Goal: Download file/media

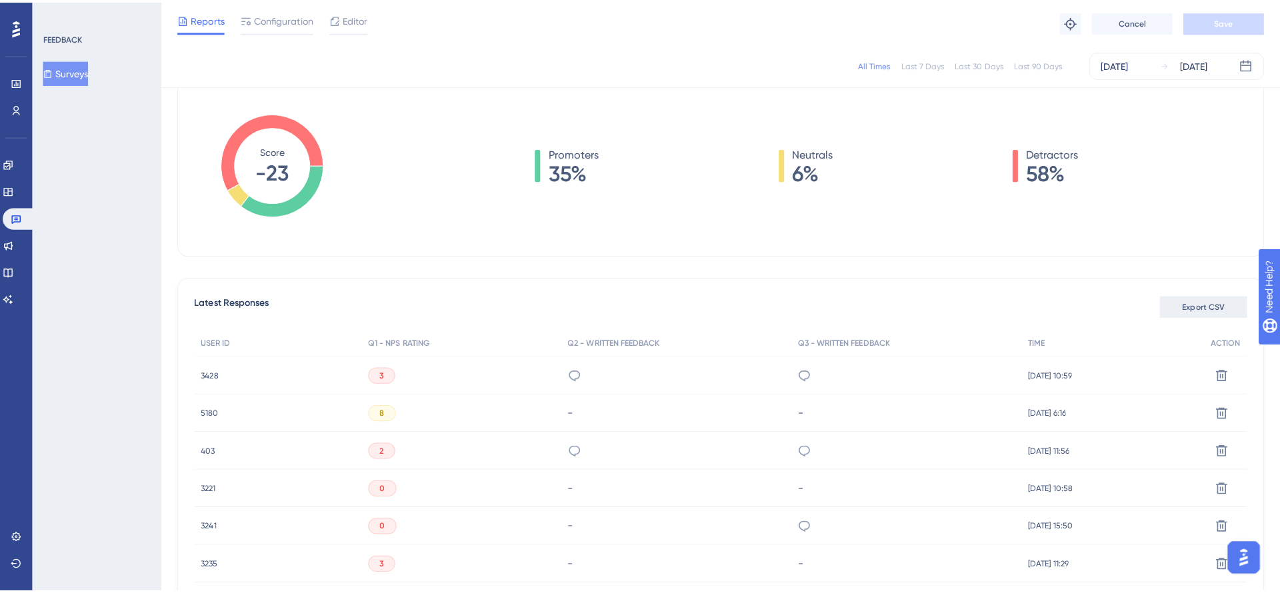
scroll to position [160, 0]
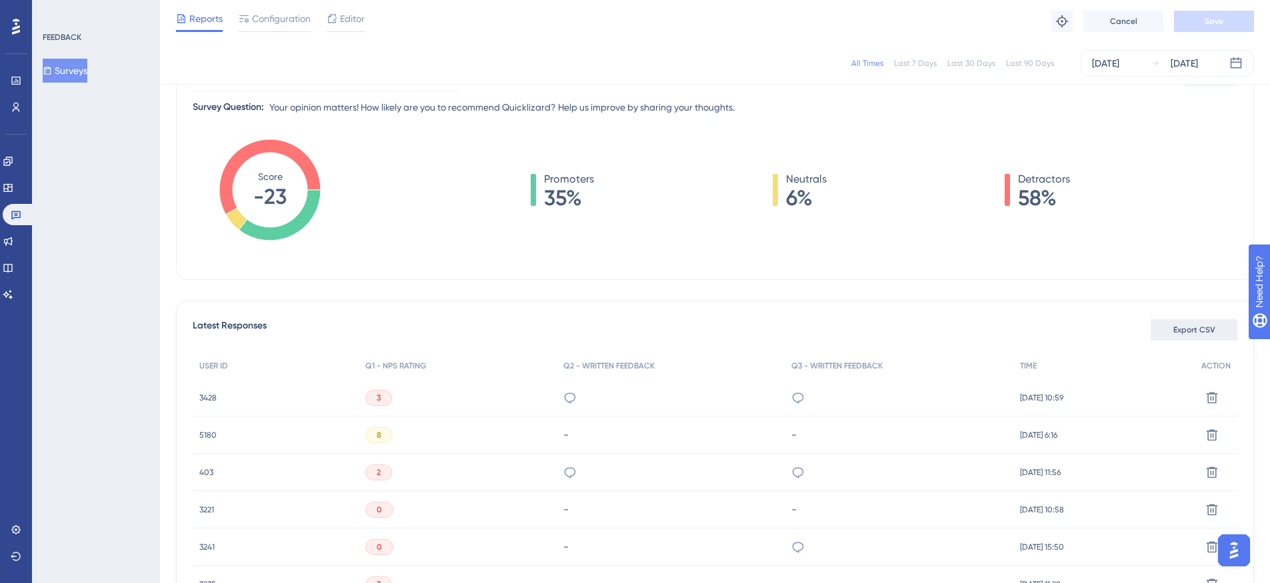
click at [1178, 328] on span "Export CSV" at bounding box center [1194, 330] width 42 height 11
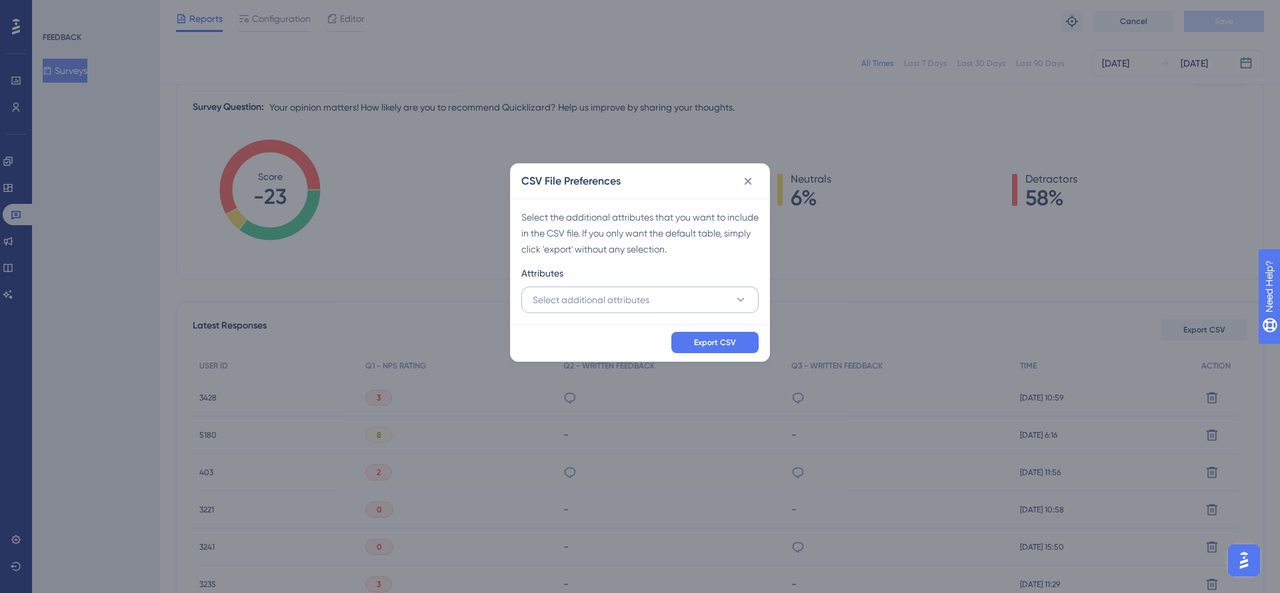
click at [688, 313] on div "Select the additional attributes that you want to include in the CSV file. If y…" at bounding box center [640, 261] width 259 height 125
click at [688, 299] on button "Select additional attributes" at bounding box center [639, 300] width 237 height 27
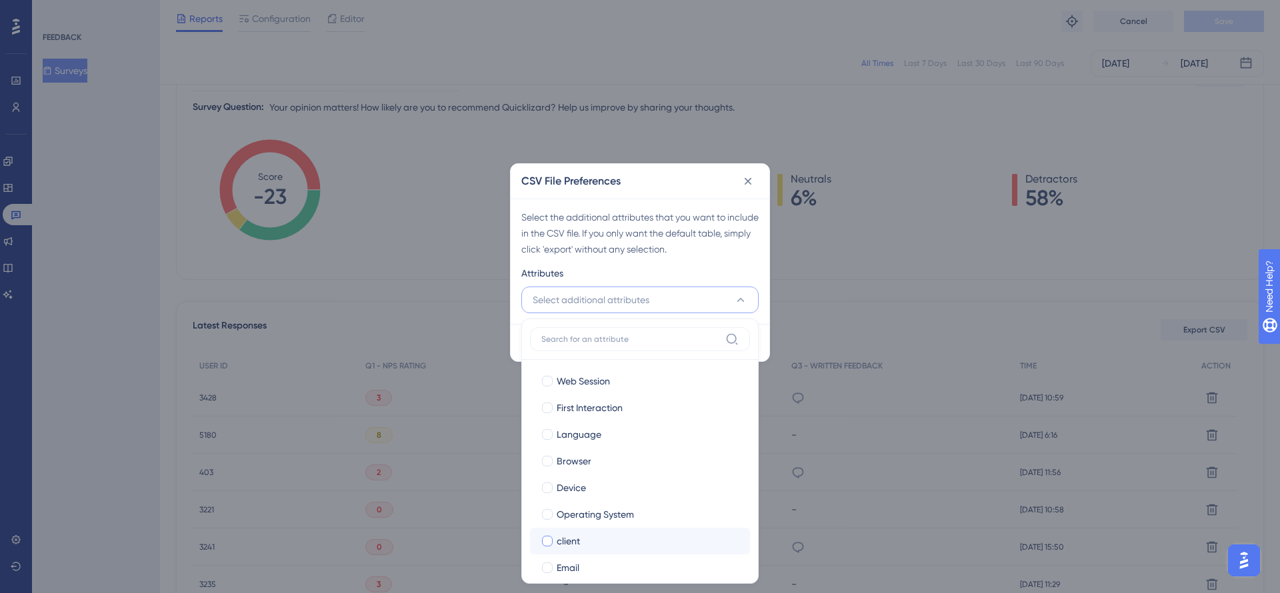
scroll to position [41, 0]
click at [576, 525] on span "client" at bounding box center [568, 527] width 23 height 16
checkbox input "true"
click at [658, 244] on div "Select the additional attributes that you want to include in the CSV file. If y…" at bounding box center [639, 233] width 237 height 48
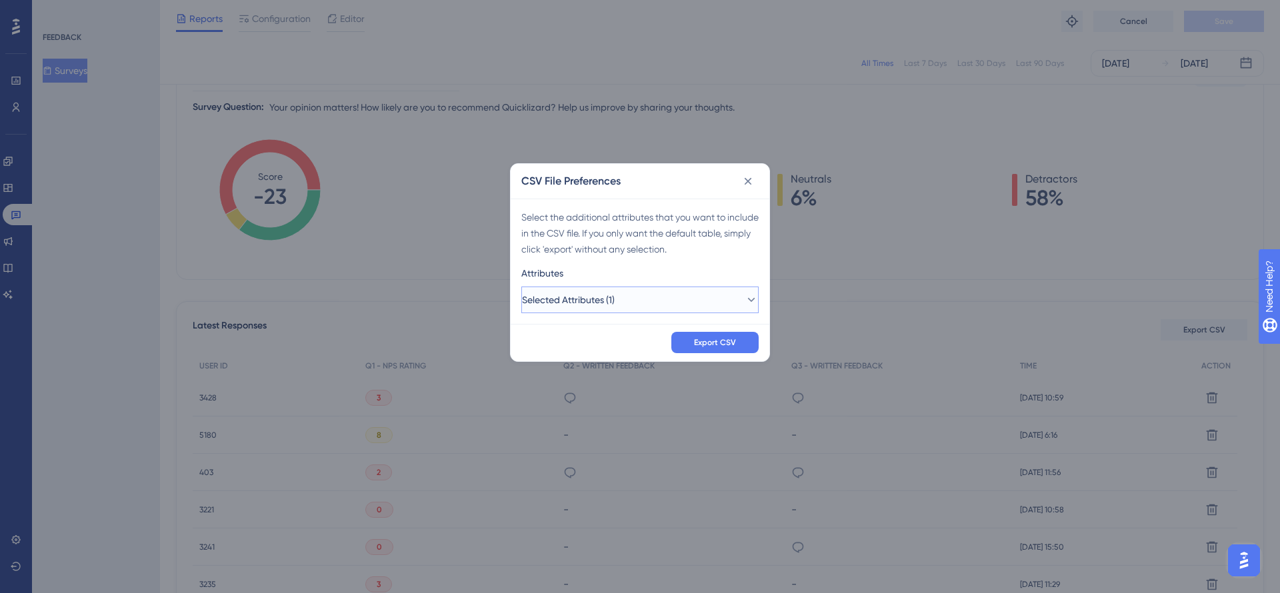
click at [686, 303] on button "Selected Attributes (1)" at bounding box center [639, 300] width 237 height 27
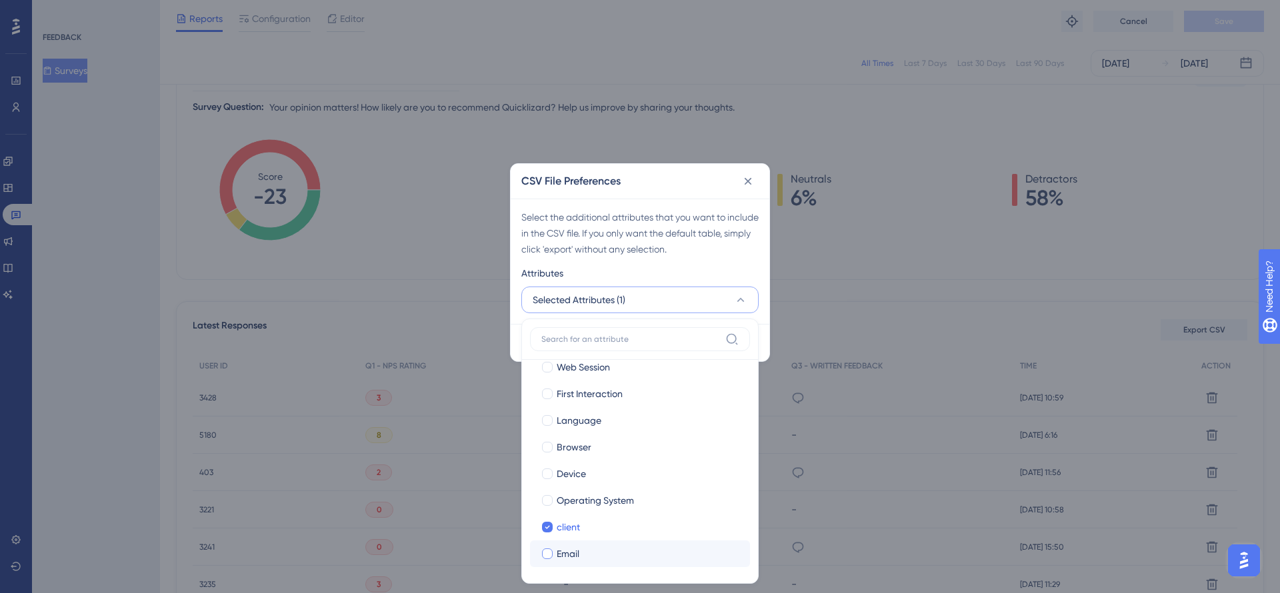
click at [543, 555] on div at bounding box center [547, 554] width 11 height 11
checkbox input "true"
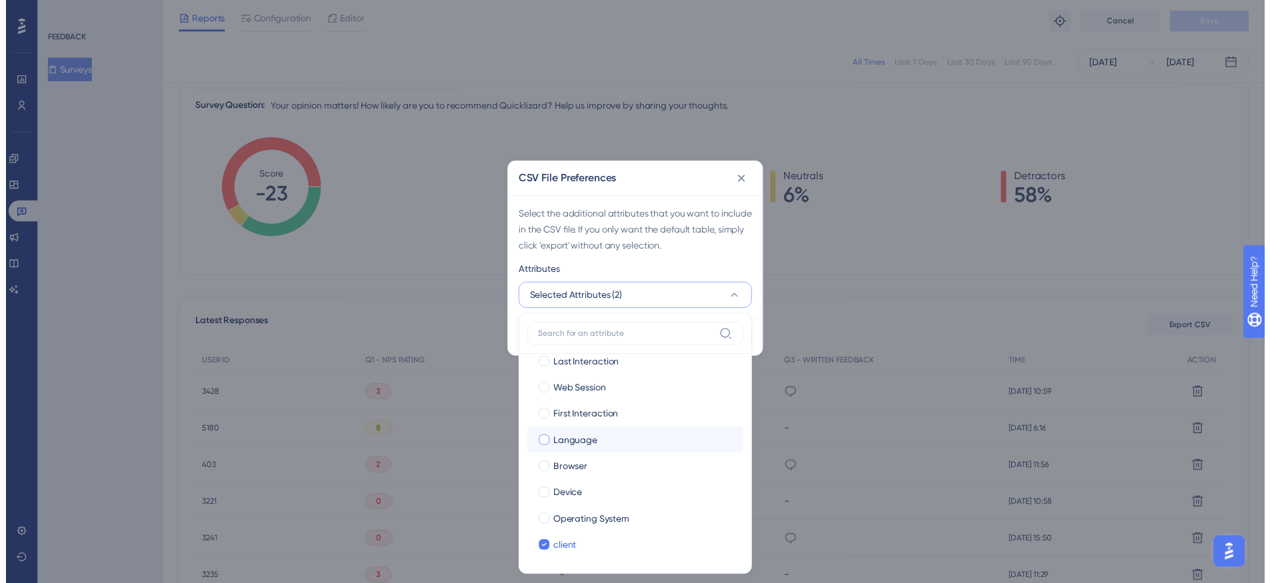
scroll to position [0, 0]
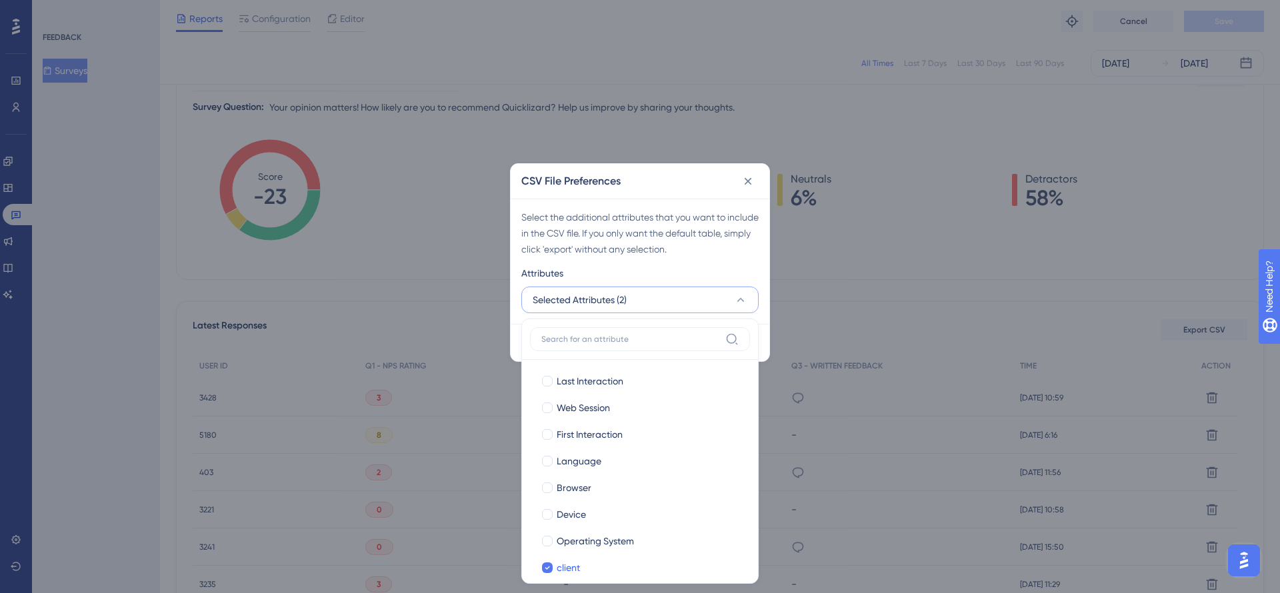
click at [672, 271] on div "Attributes" at bounding box center [639, 275] width 237 height 21
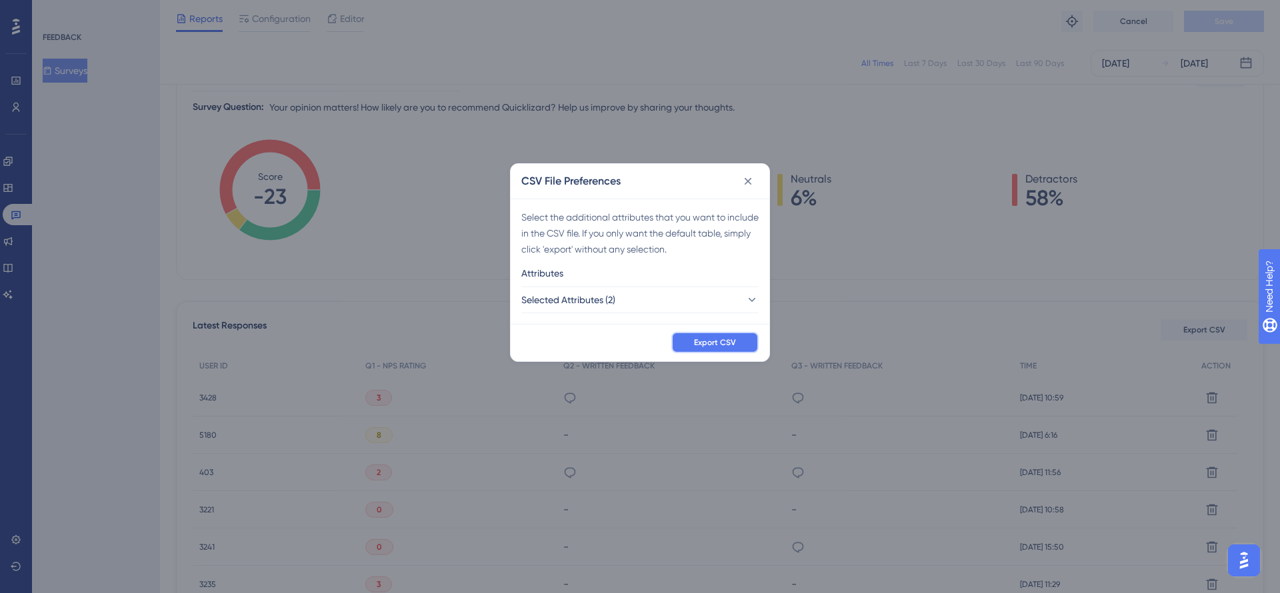
click at [718, 342] on span "Export CSV" at bounding box center [715, 342] width 42 height 11
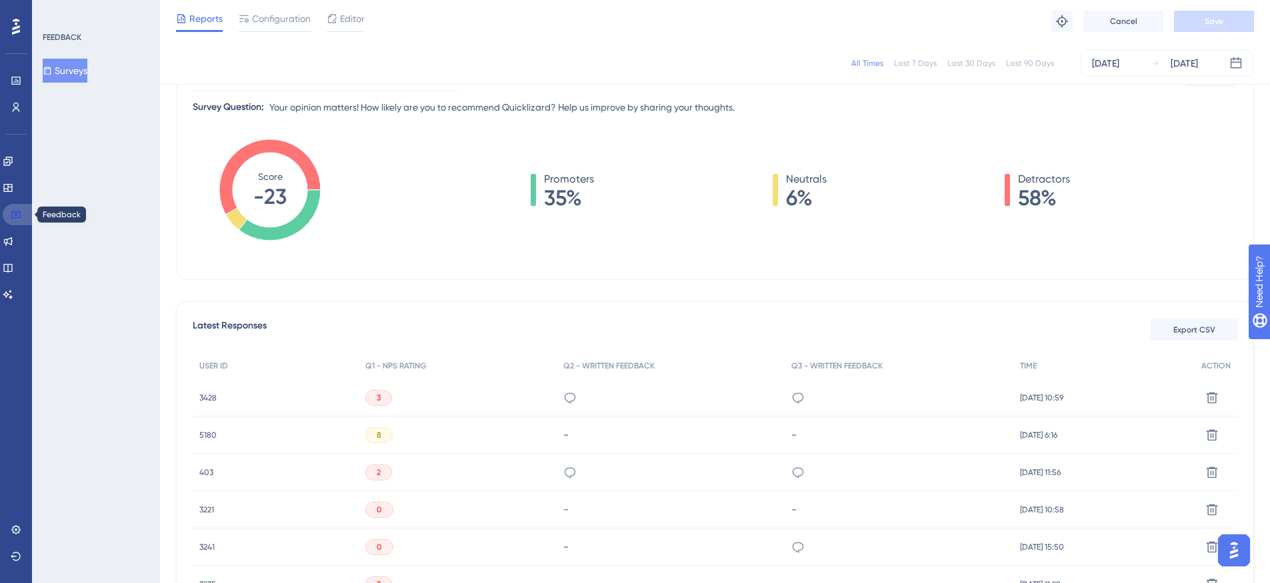
click at [20, 220] on link at bounding box center [19, 214] width 32 height 21
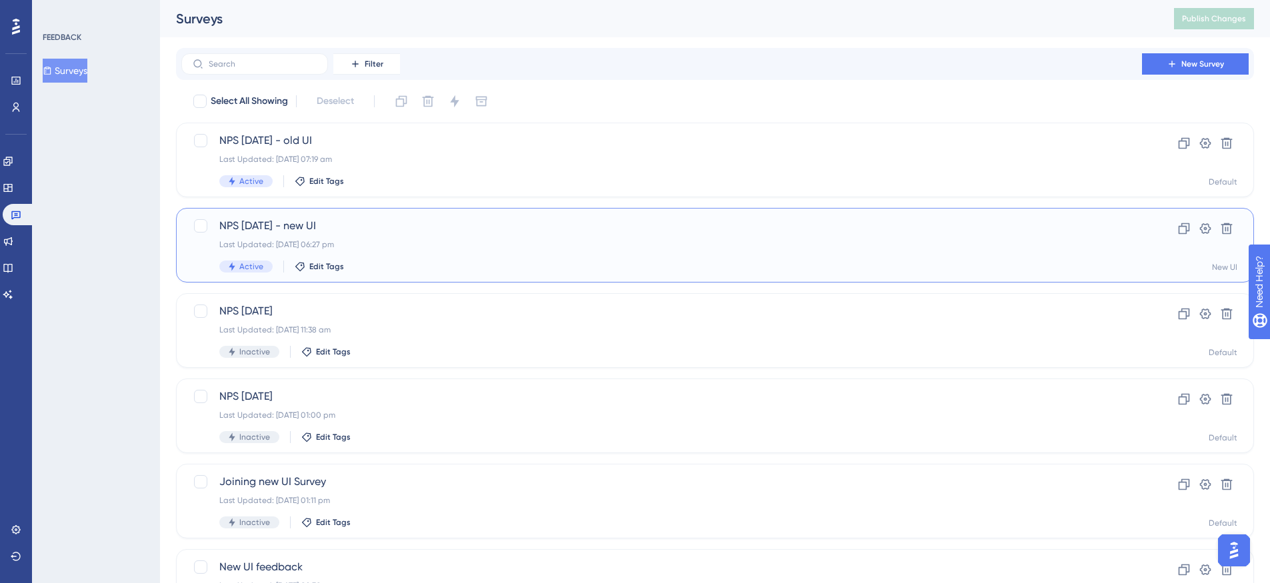
click at [368, 247] on div "Last Updated: [DATE] 06:27 pm" at bounding box center [661, 244] width 884 height 11
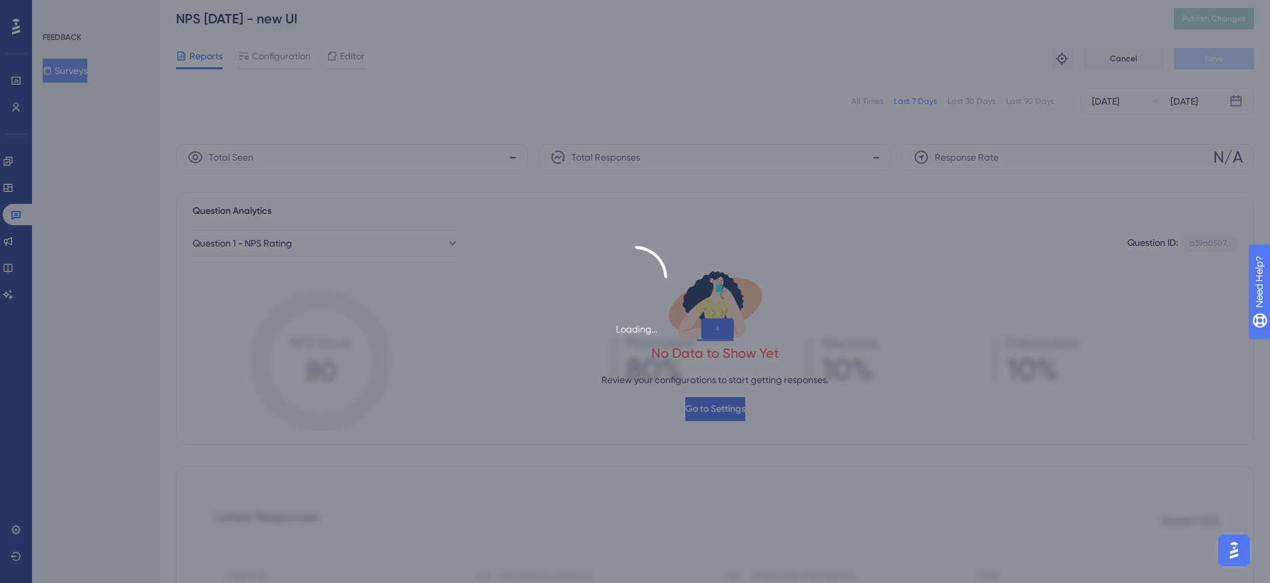
click at [875, 105] on div "All Times" at bounding box center [867, 101] width 32 height 11
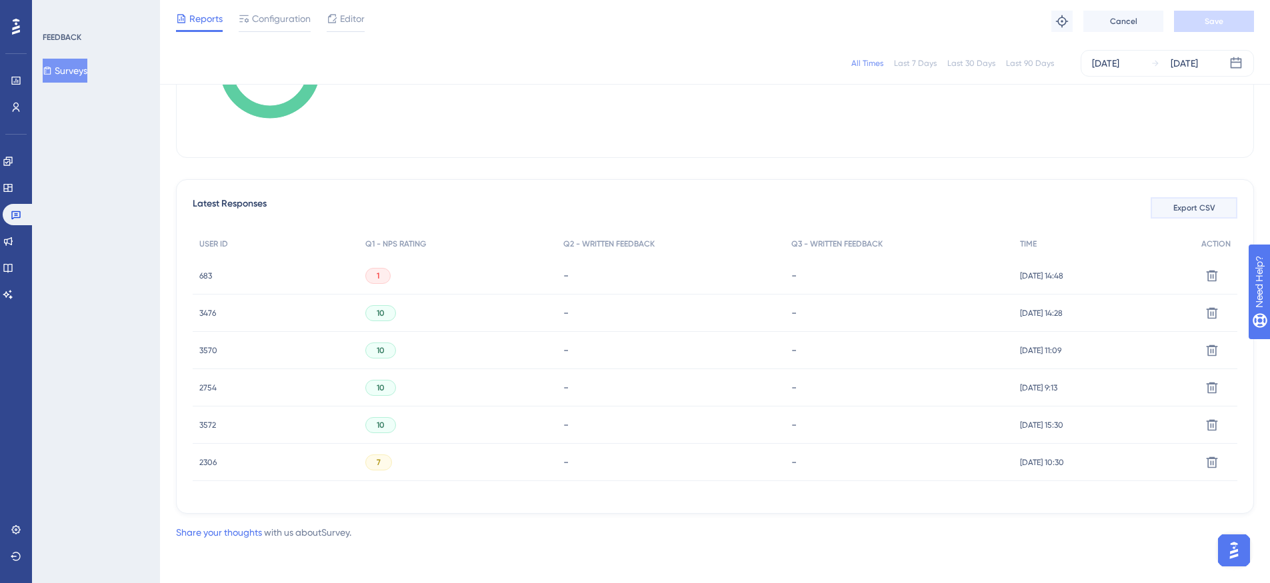
click at [1185, 213] on button "Export CSV" at bounding box center [1193, 207] width 87 height 21
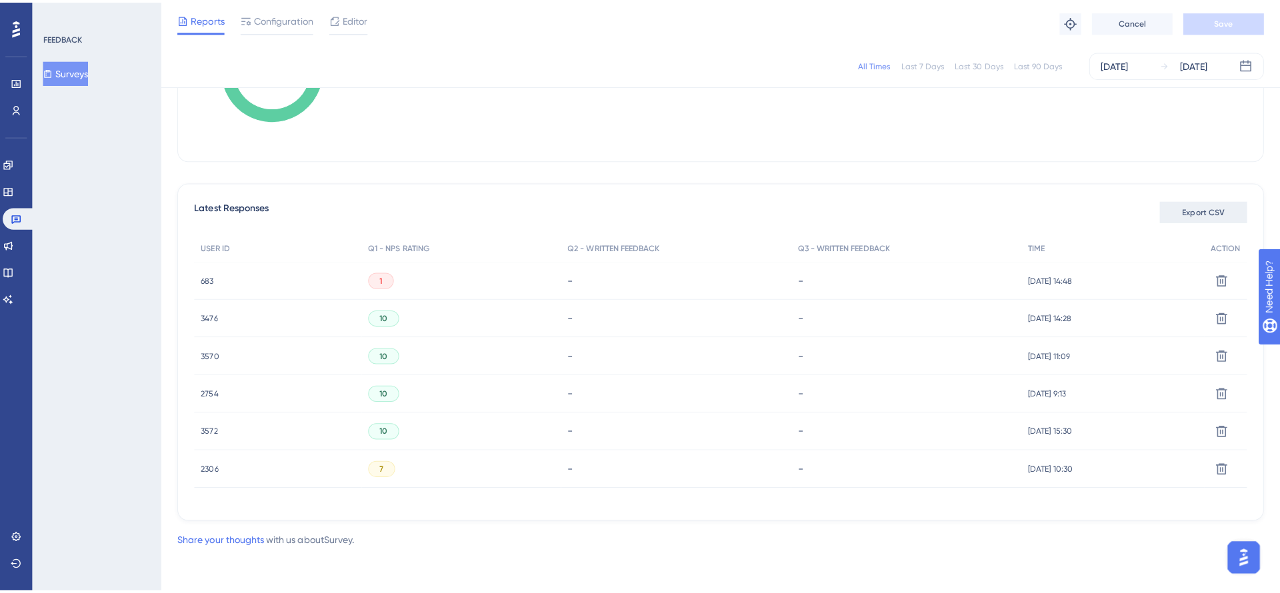
scroll to position [272, 0]
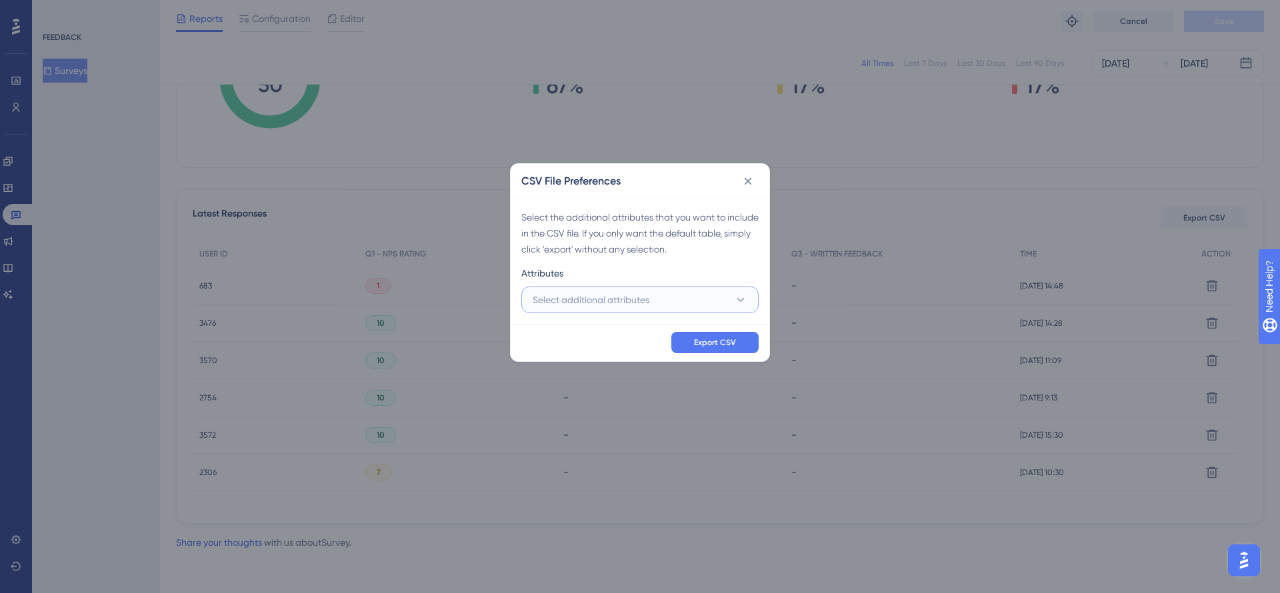
click at [655, 305] on button "Select additional attributes" at bounding box center [639, 300] width 237 height 27
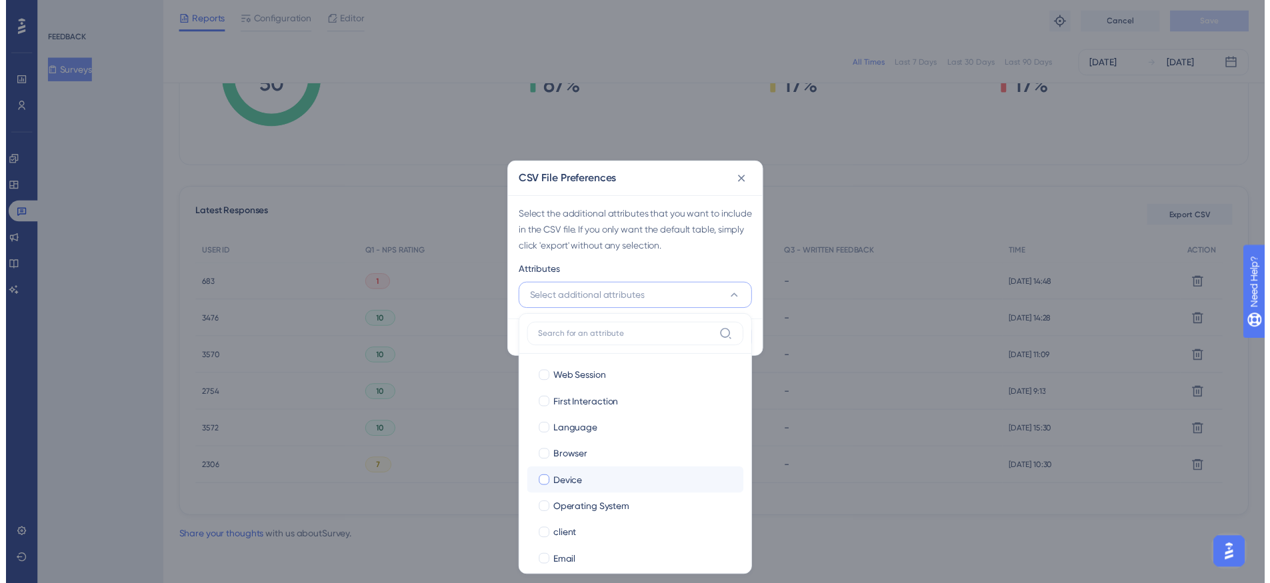
scroll to position [41, 0]
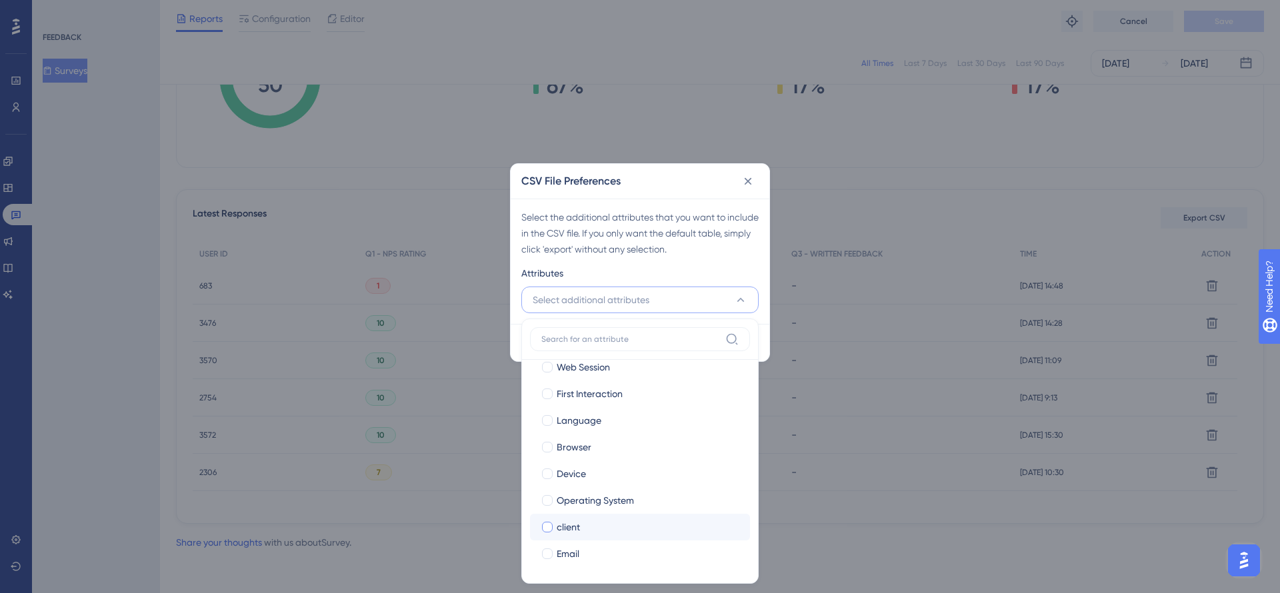
click at [556, 535] on label "client" at bounding box center [640, 527] width 199 height 16
checkbox input "true"
click at [555, 564] on label "Email Email" at bounding box center [640, 554] width 220 height 27
click at [548, 583] on input "Email" at bounding box center [547, 595] width 1 height 1
checkbox input "false"
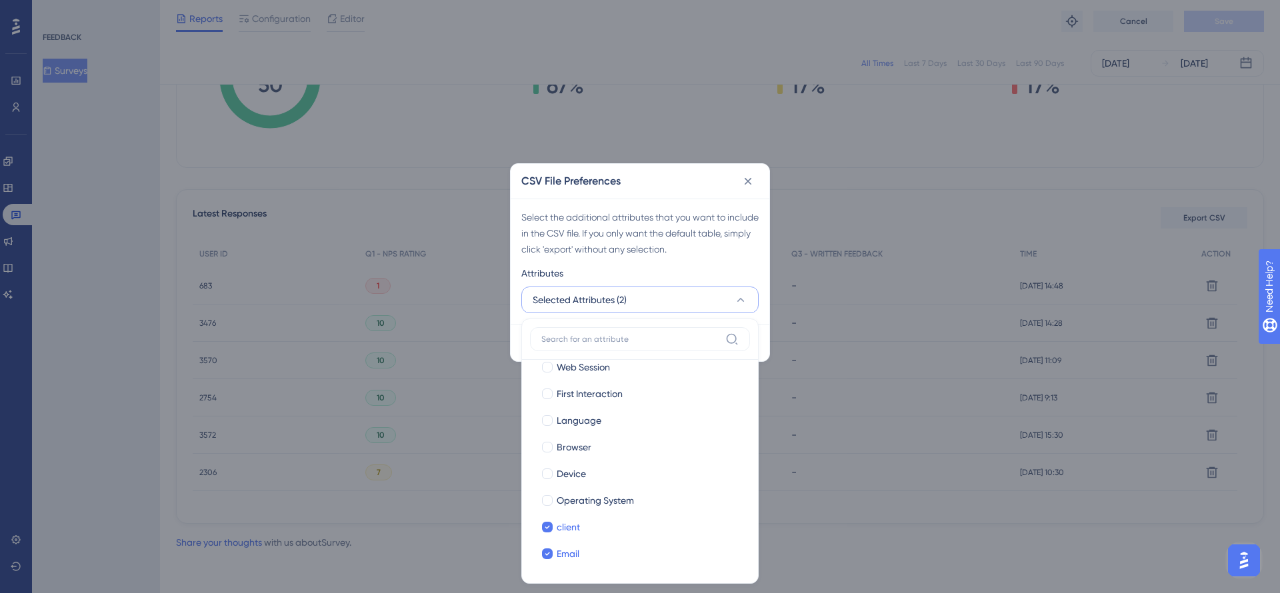
click at [859, 127] on div "CSV File Preferences Select the additional attributes that you want to include …" at bounding box center [640, 296] width 1280 height 593
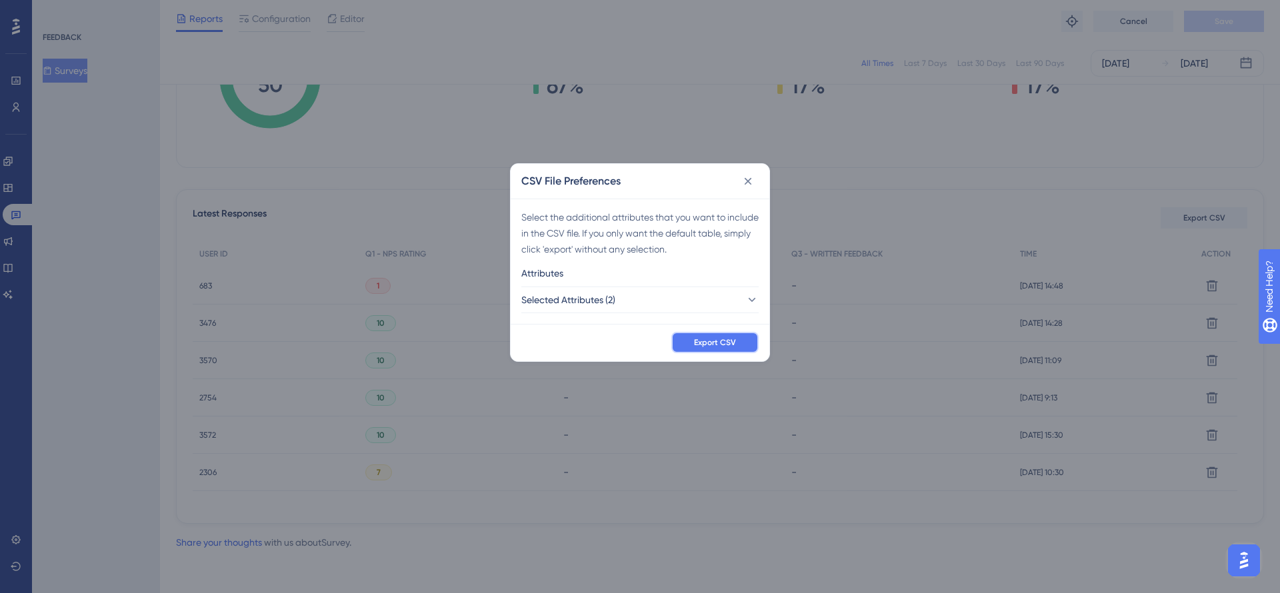
click at [734, 339] on span "Export CSV" at bounding box center [715, 342] width 42 height 11
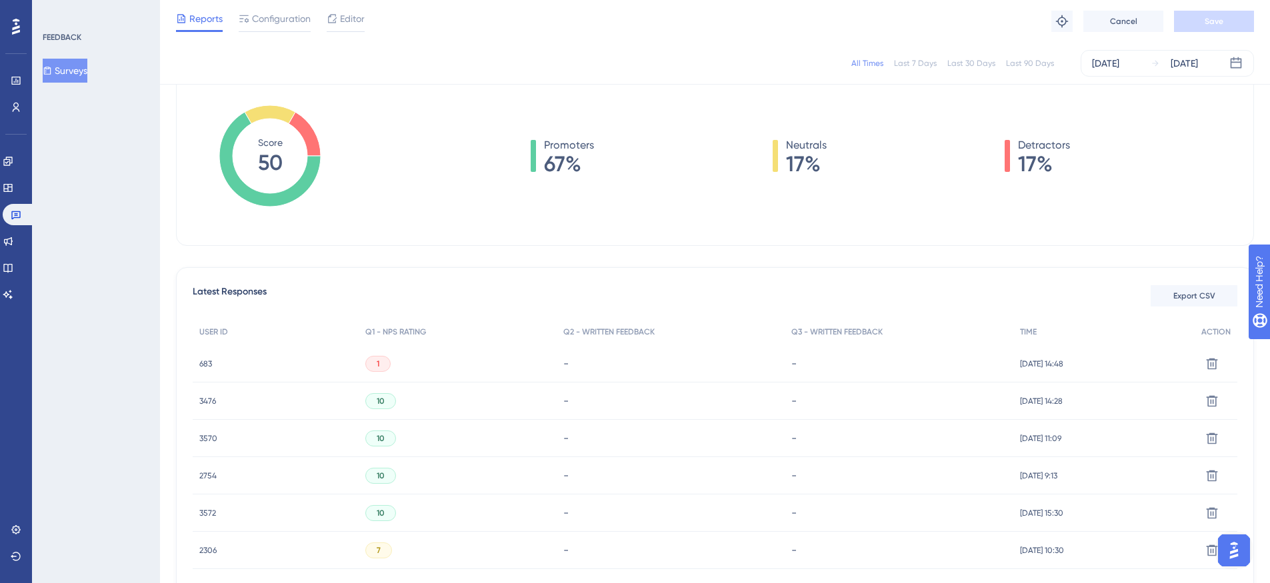
scroll to position [192, 0]
drag, startPoint x: 814, startPoint y: 169, endPoint x: 774, endPoint y: 167, distance: 39.4
click at [774, 167] on div "Promoters 67% Neutrals 17% Detractors 17%" at bounding box center [800, 157] width 874 height 37
click at [774, 167] on div at bounding box center [774, 158] width 5 height 32
click at [21, 213] on icon at bounding box center [16, 214] width 11 height 11
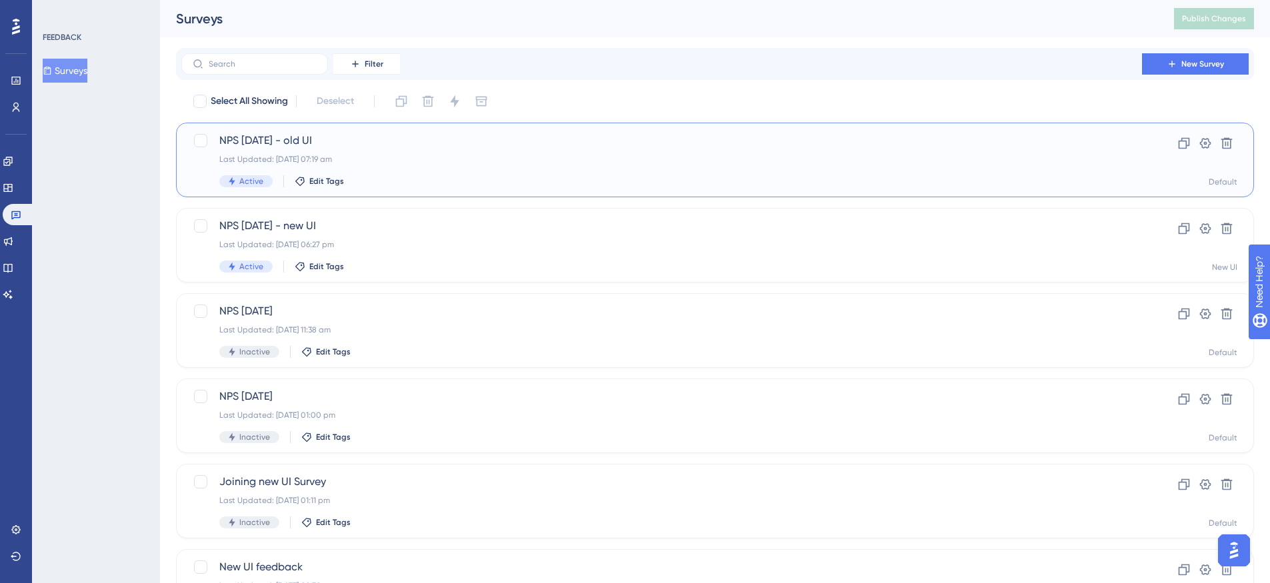
click at [423, 160] on div "Last Updated: [DATE] 07:19 am" at bounding box center [661, 159] width 884 height 11
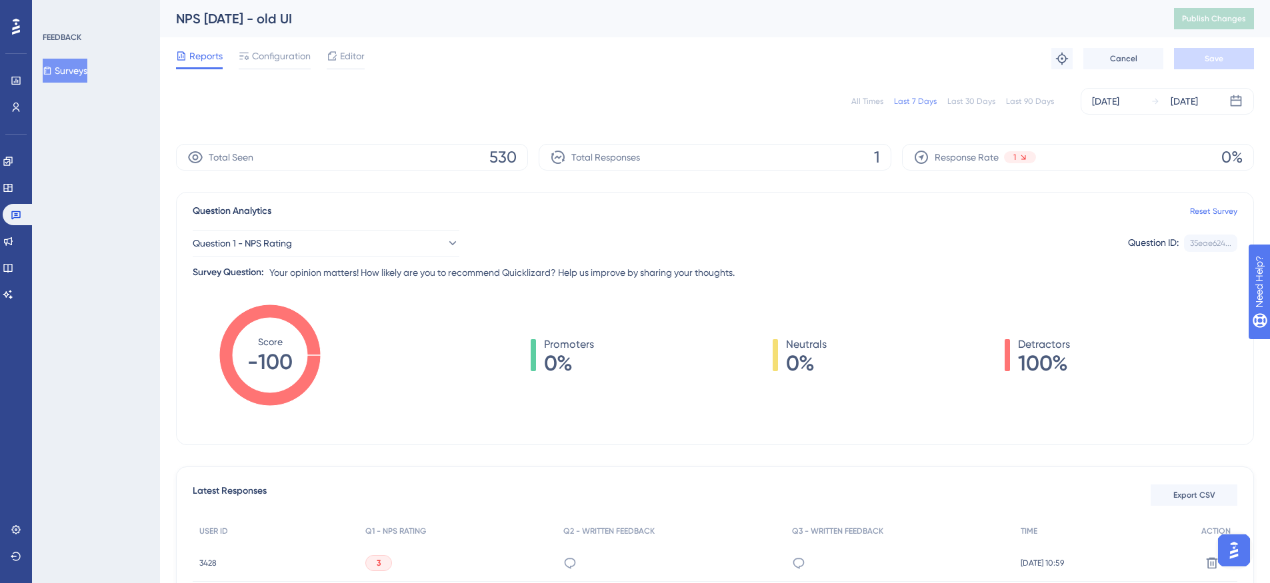
click at [864, 96] on div "All Times" at bounding box center [867, 101] width 32 height 11
